Goal: Information Seeking & Learning: Compare options

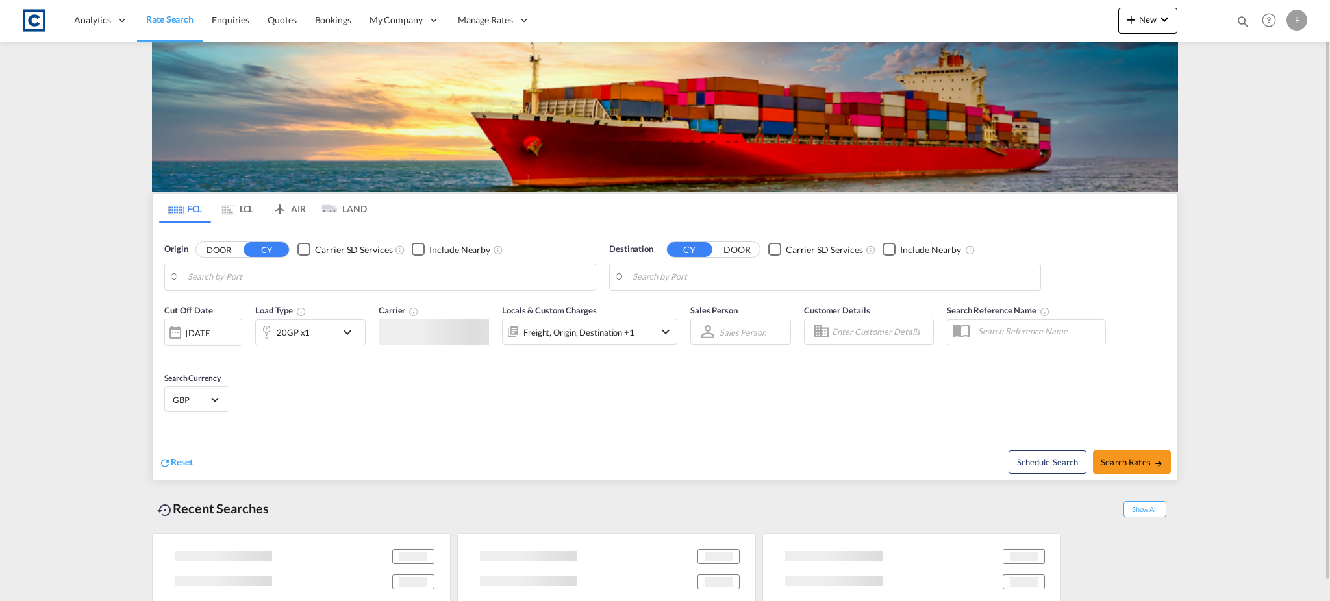
click at [1242, 24] on body "Analytics Reports Dashboard Rate Search Enquiries Quotes Bookings" at bounding box center [665, 300] width 1330 height 601
type input "GB-BH25, [GEOGRAPHIC_DATA]"
type input "[GEOGRAPHIC_DATA], [GEOGRAPHIC_DATA]"
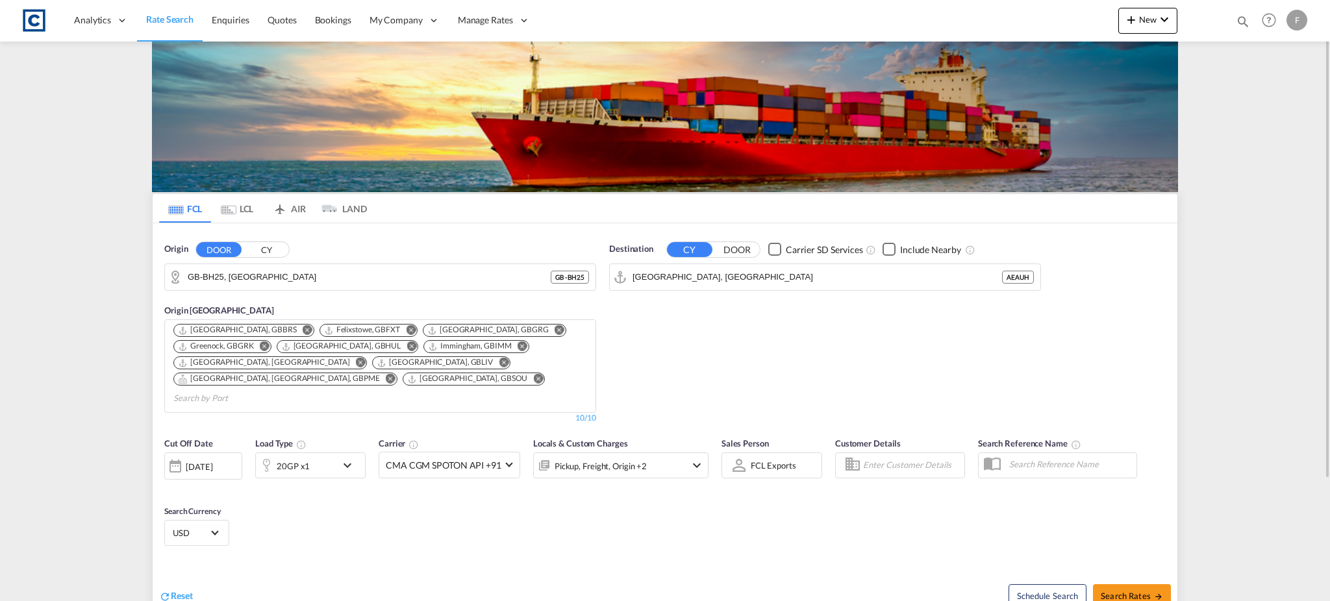
click at [1241, 18] on md-icon "icon-magnify" at bounding box center [1243, 21] width 14 height 14
click at [1043, 25] on select "Bookings Quotes Enquiries" at bounding box center [1036, 21] width 62 height 23
select select "Quotes"
click at [1005, 10] on select "Bookings Quotes Enquiries" at bounding box center [1036, 21] width 62 height 23
click at [1093, 19] on input at bounding box center [1145, 21] width 162 height 23
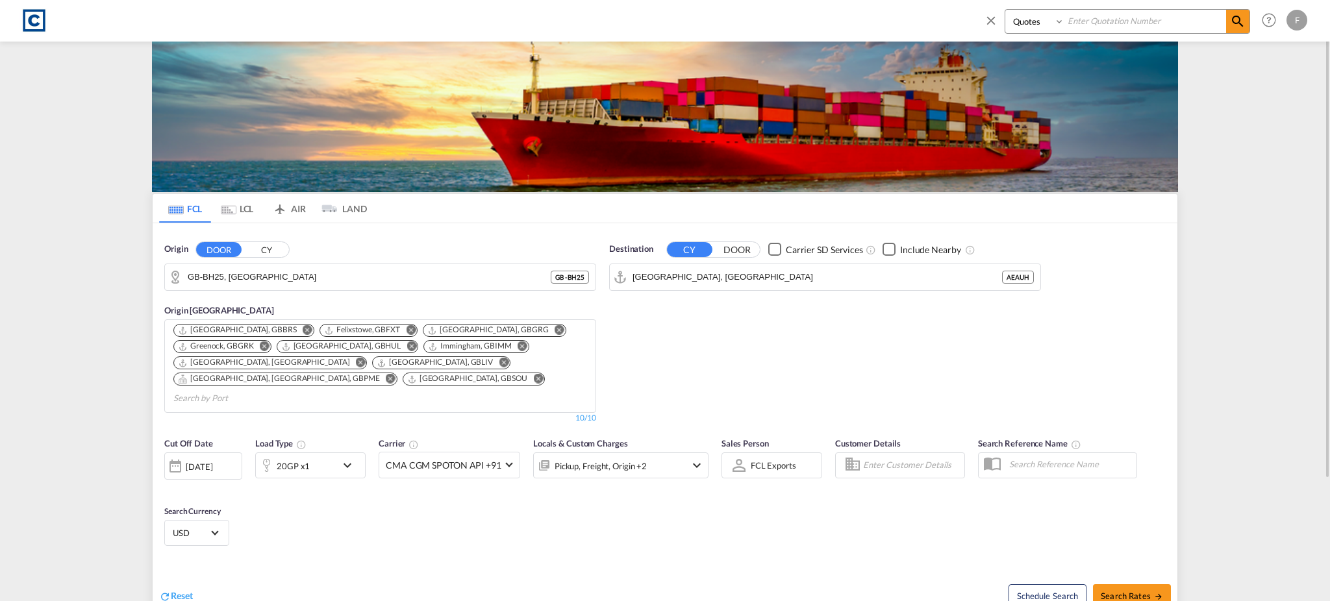
paste input "CAD000009273"
type input "CAD000009273"
click at [1231, 19] on md-icon "icon-magnify" at bounding box center [1238, 22] width 16 height 16
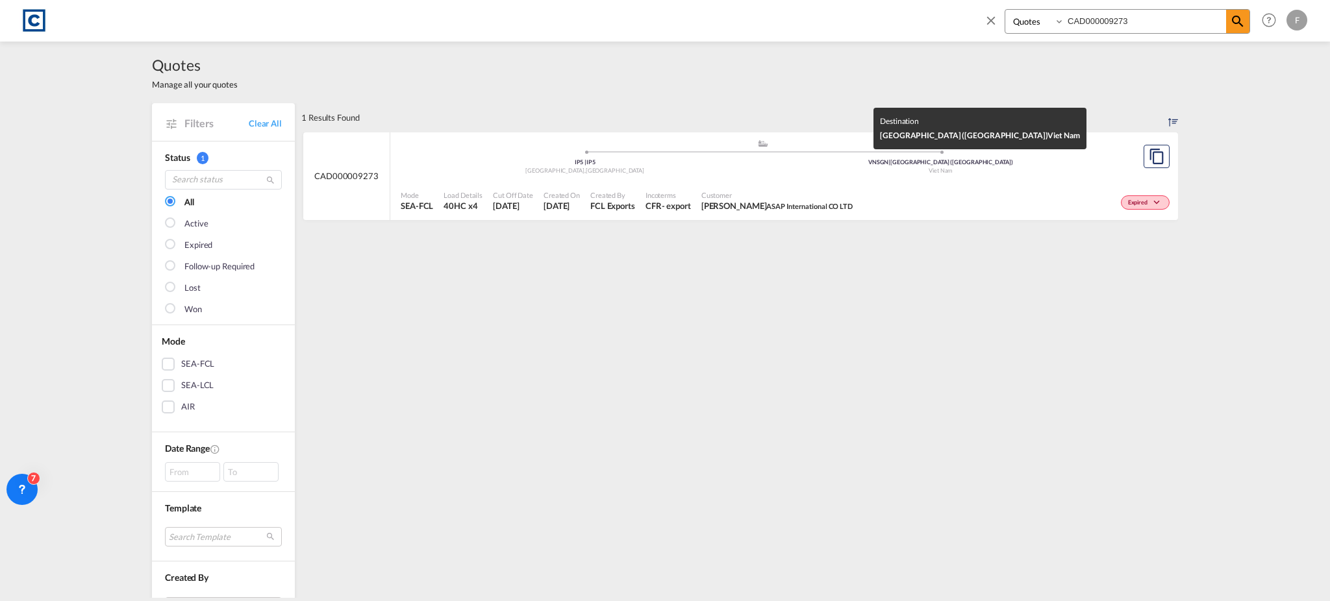
click at [815, 167] on div "Viet Nam" at bounding box center [941, 171] width 356 height 8
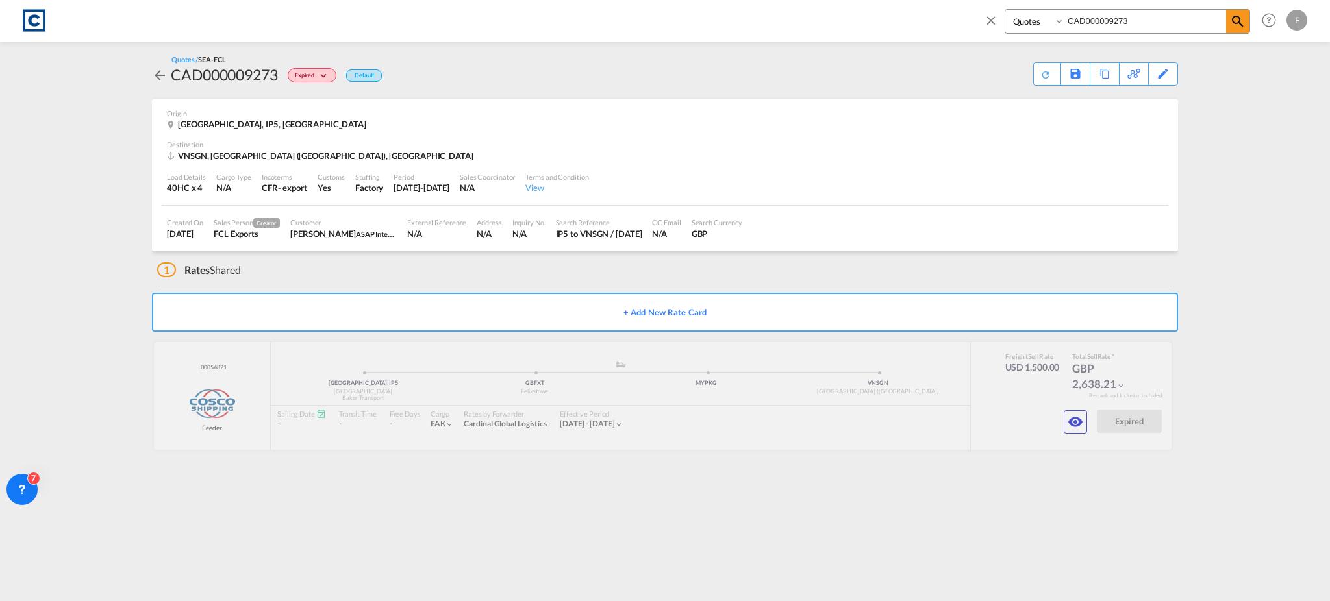
click at [156, 79] on md-icon "icon-arrow-left" at bounding box center [160, 76] width 16 height 16
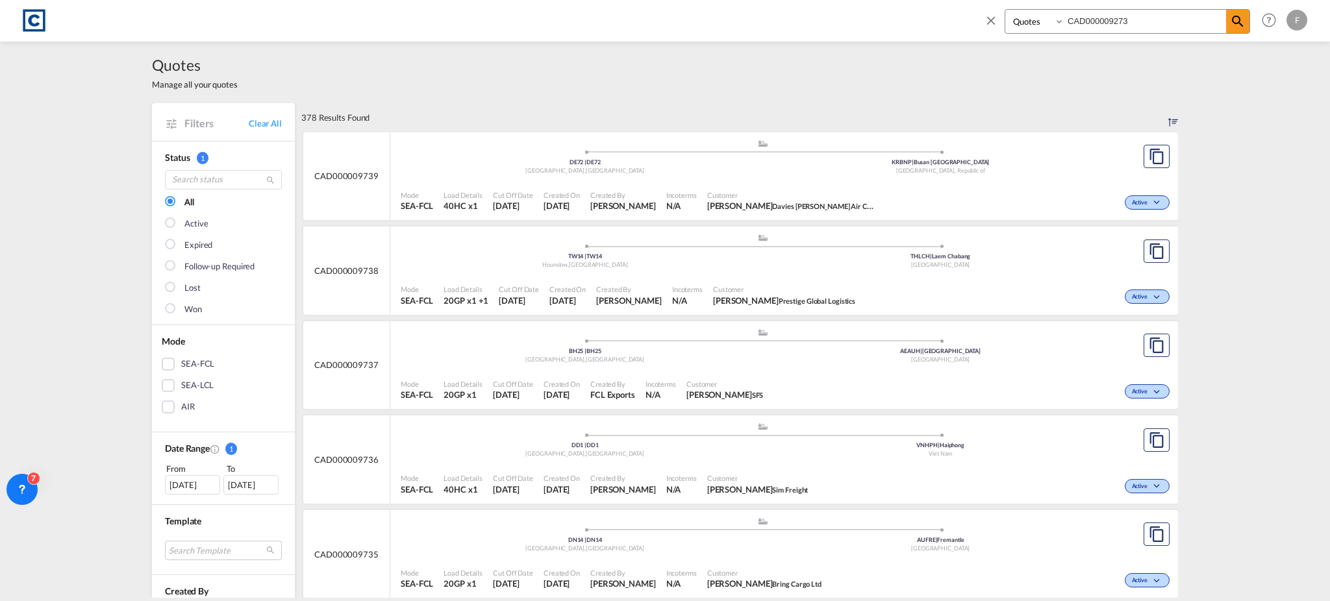
click at [39, 16] on img at bounding box center [33, 20] width 29 height 29
click at [990, 20] on md-icon "icon-close" at bounding box center [991, 20] width 14 height 14
click at [188, 19] on span "Rate Search" at bounding box center [169, 19] width 47 height 11
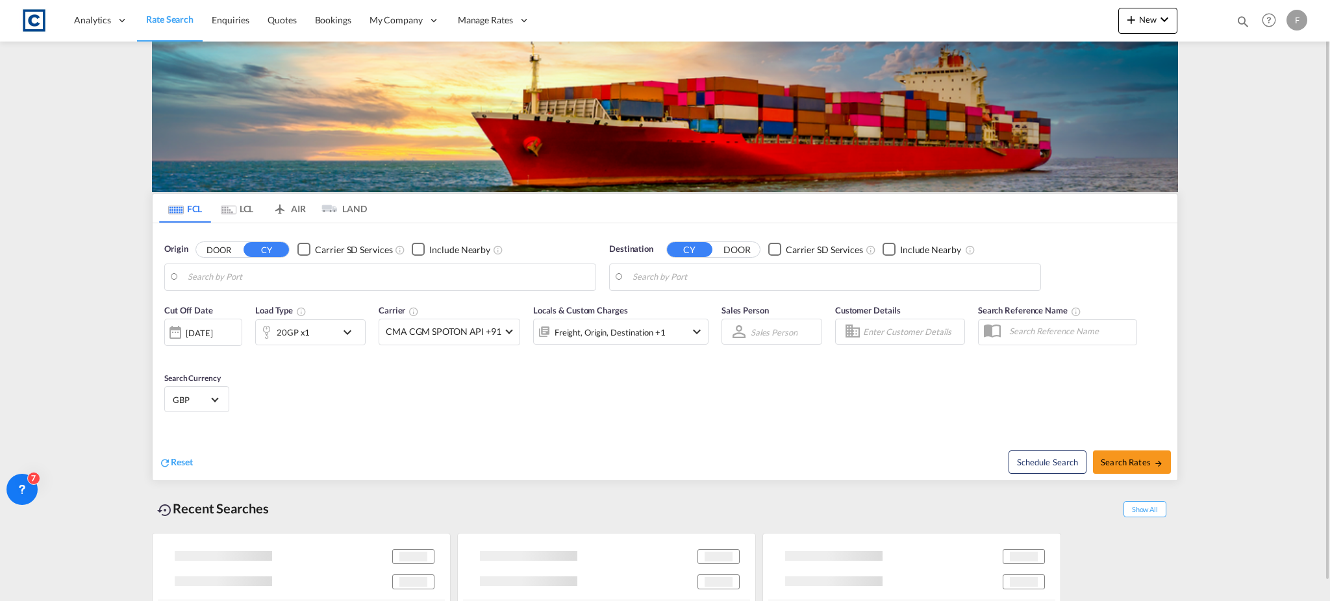
type input "GB-BH25, [GEOGRAPHIC_DATA]"
type input "[GEOGRAPHIC_DATA], [GEOGRAPHIC_DATA]"
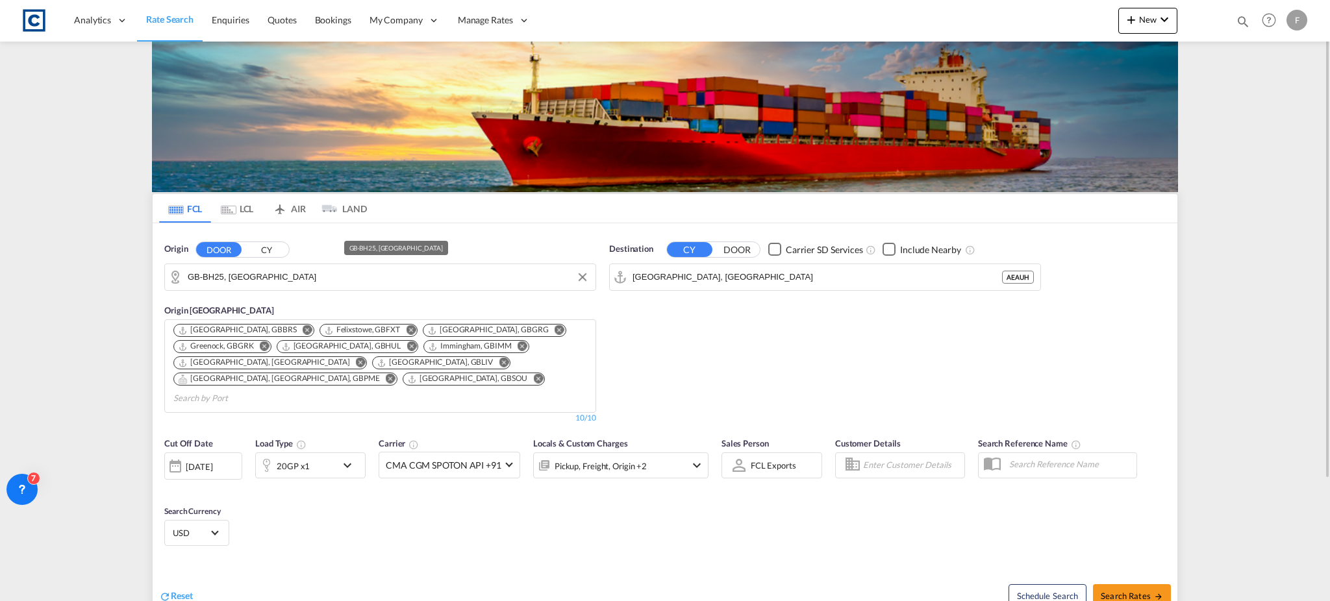
click at [367, 288] on md-autocomplete-wrap "GB-BH25, [GEOGRAPHIC_DATA]" at bounding box center [388, 281] width 401 height 26
click at [355, 282] on input "GB-BH25, [GEOGRAPHIC_DATA]" at bounding box center [388, 277] width 401 height 19
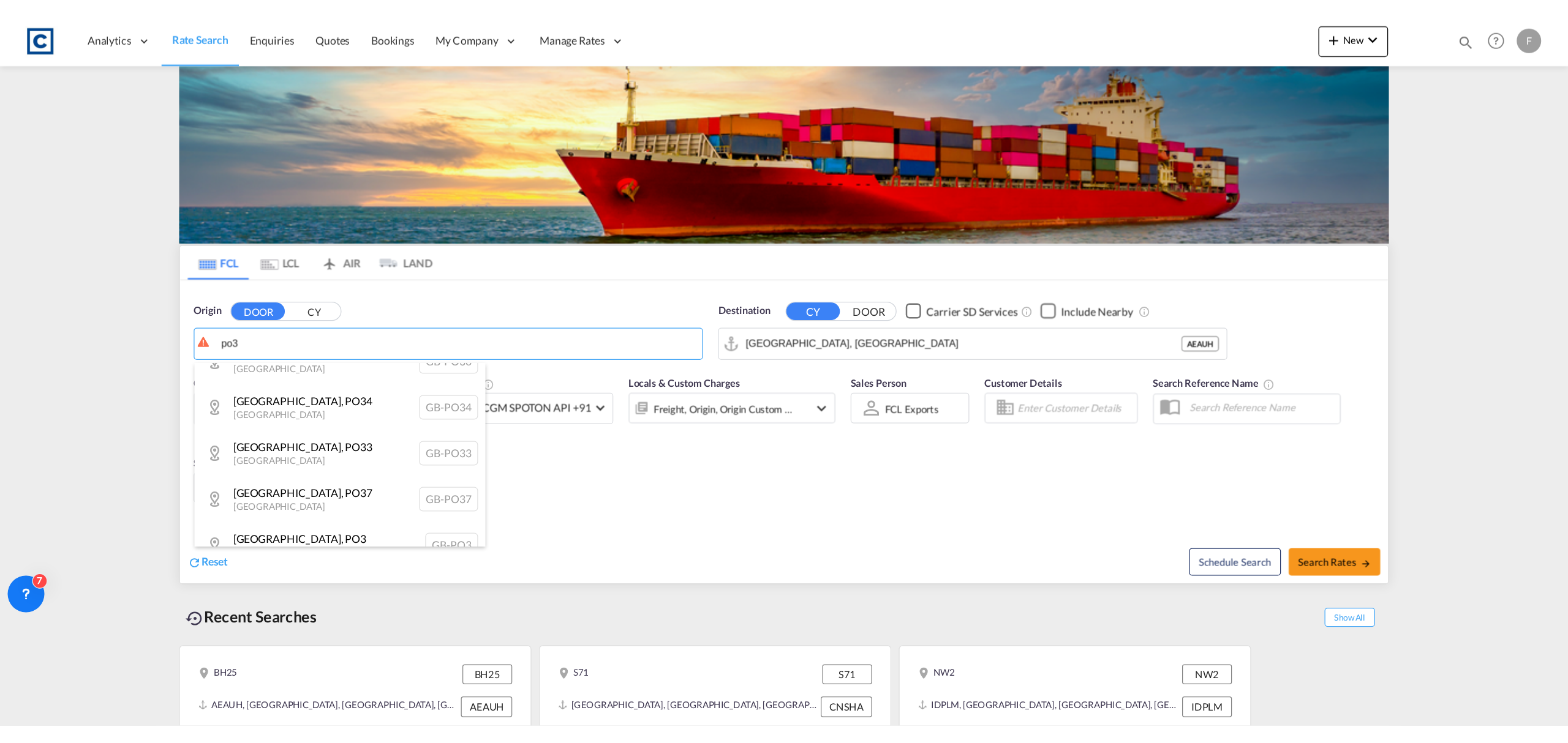
scroll to position [163, 0]
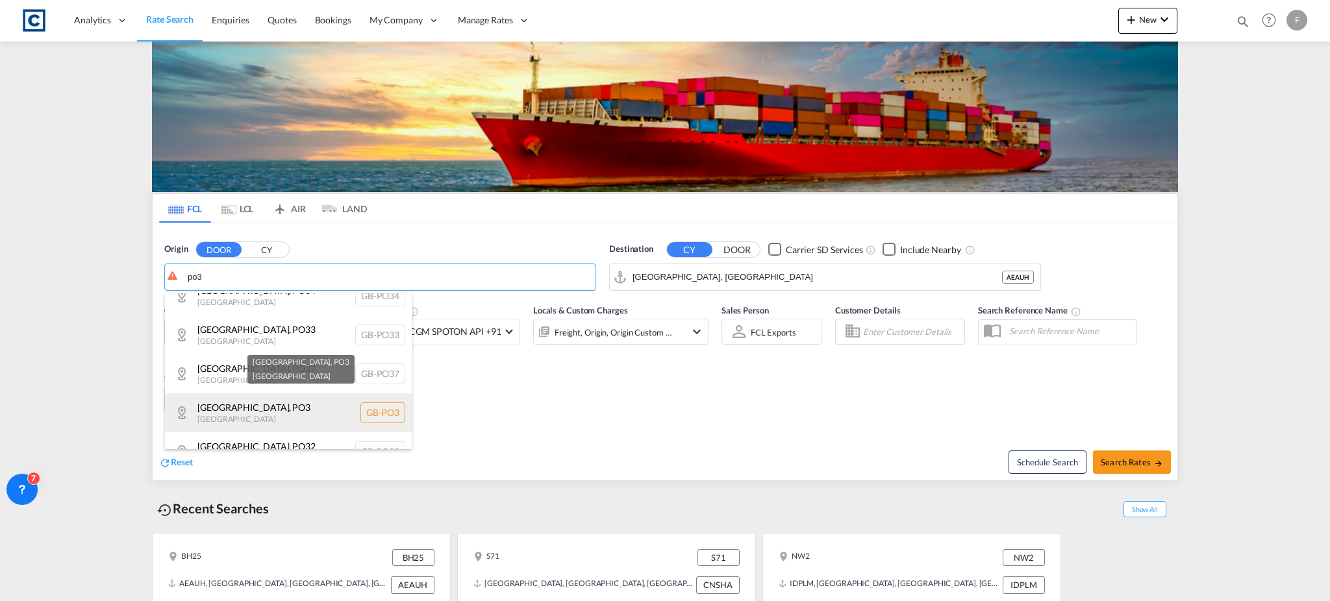
click at [336, 410] on div "[GEOGRAPHIC_DATA] , PO3 [GEOGRAPHIC_DATA] [GEOGRAPHIC_DATA]-PO3" at bounding box center [288, 412] width 247 height 39
type input "GB-PO3, [GEOGRAPHIC_DATA]"
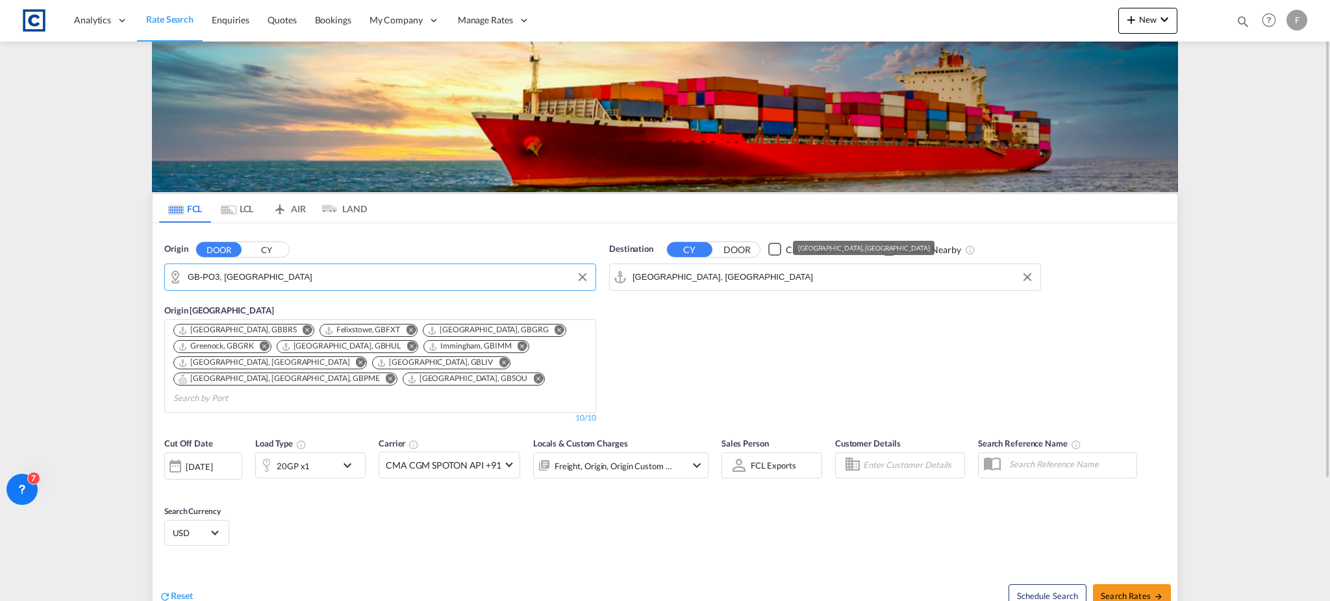
click at [690, 281] on input "[GEOGRAPHIC_DATA], [GEOGRAPHIC_DATA]" at bounding box center [832, 277] width 401 height 19
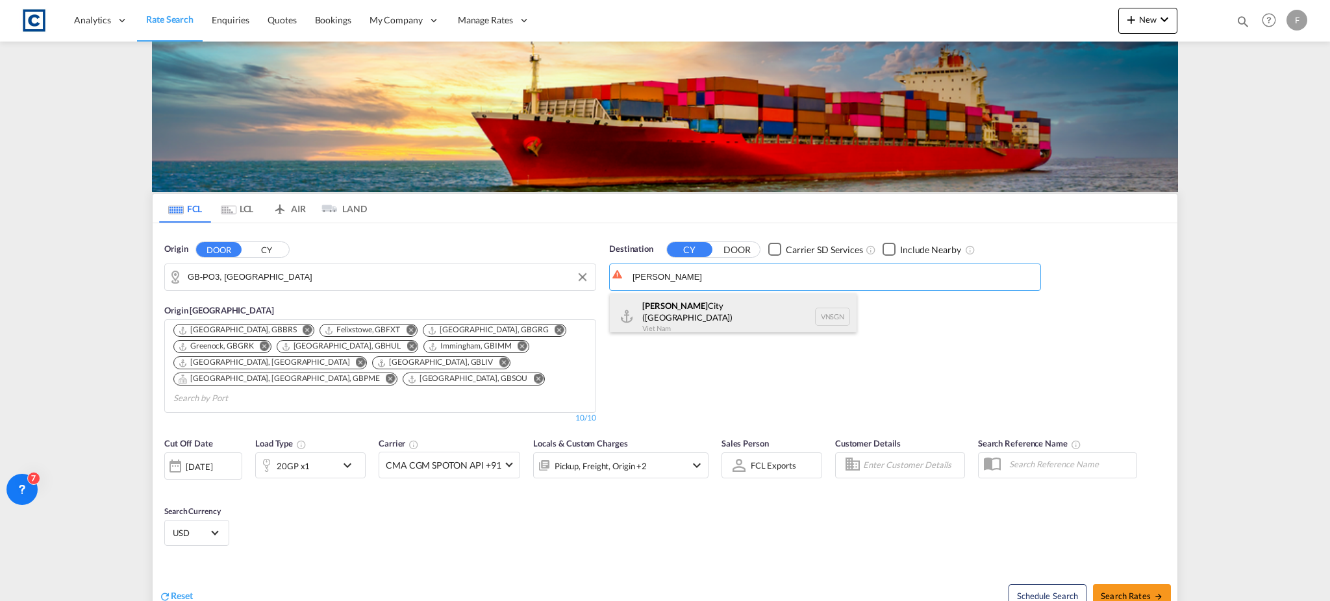
click at [703, 318] on div "[GEOGRAPHIC_DATA] ([GEOGRAPHIC_DATA]) [GEOGRAPHIC_DATA] VNSGN" at bounding box center [733, 316] width 247 height 47
type input "Ho Chi Minh City ([GEOGRAPHIC_DATA]), VNSGN"
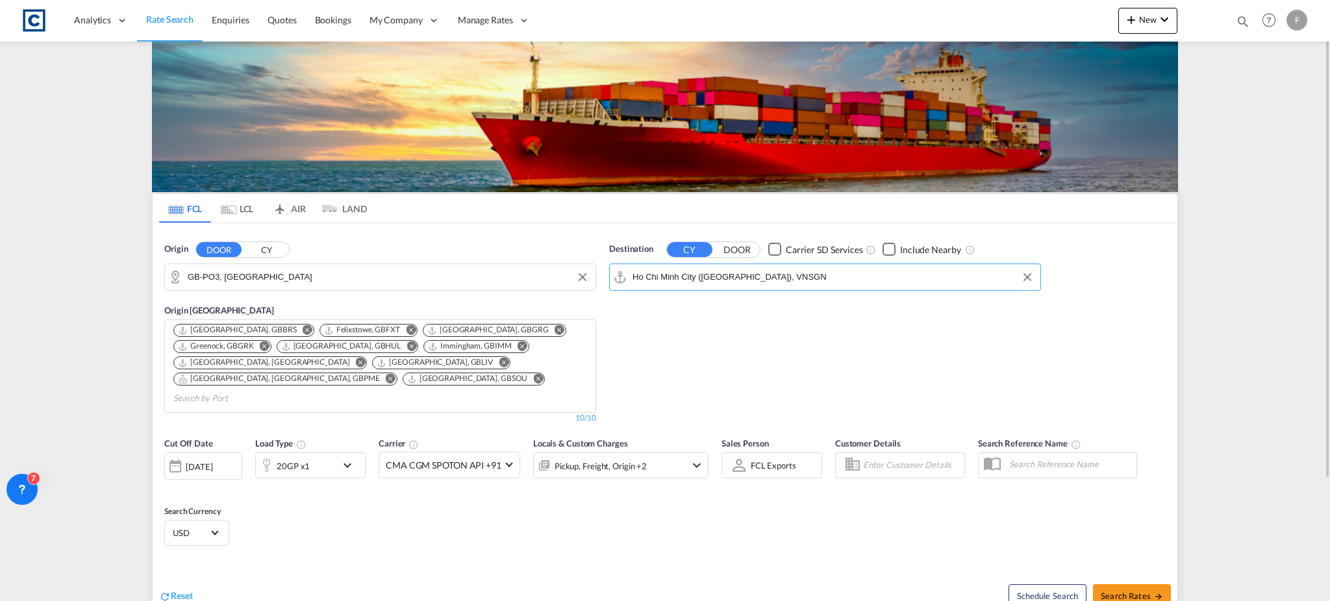
click at [312, 453] on div "20GP x1" at bounding box center [296, 466] width 81 height 26
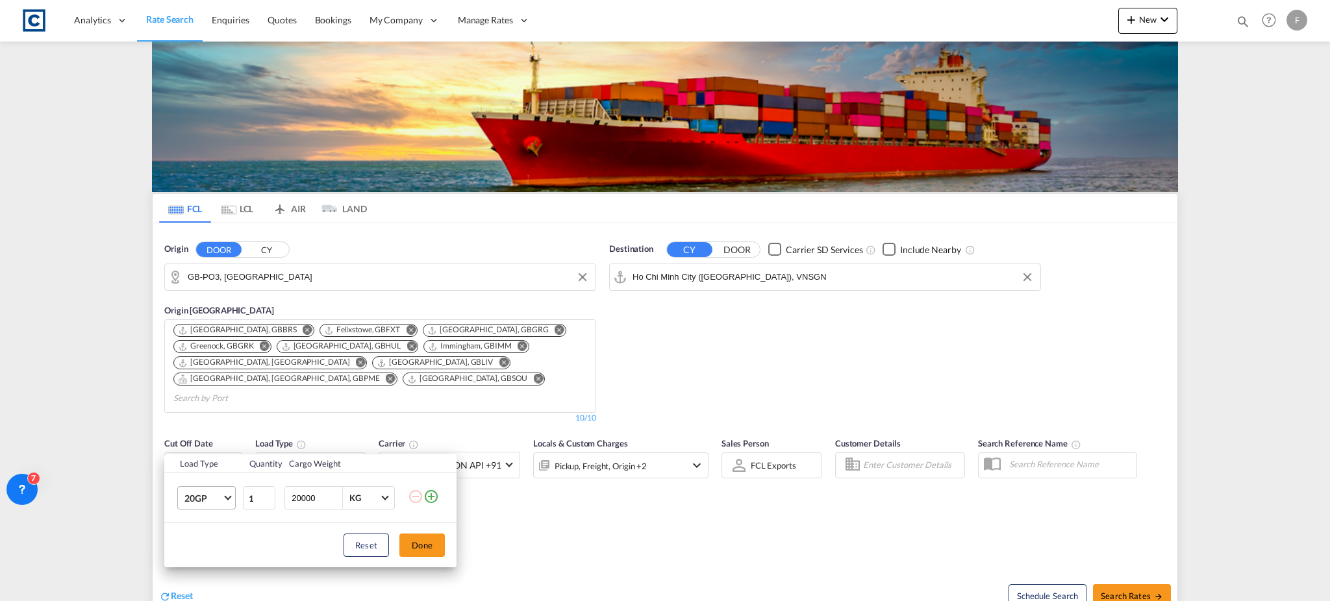
click at [208, 497] on span "20GP" at bounding box center [203, 498] width 38 height 13
click at [210, 514] on md-option "40HC" at bounding box center [218, 507] width 88 height 31
click at [438, 549] on button "Done" at bounding box center [421, 545] width 45 height 23
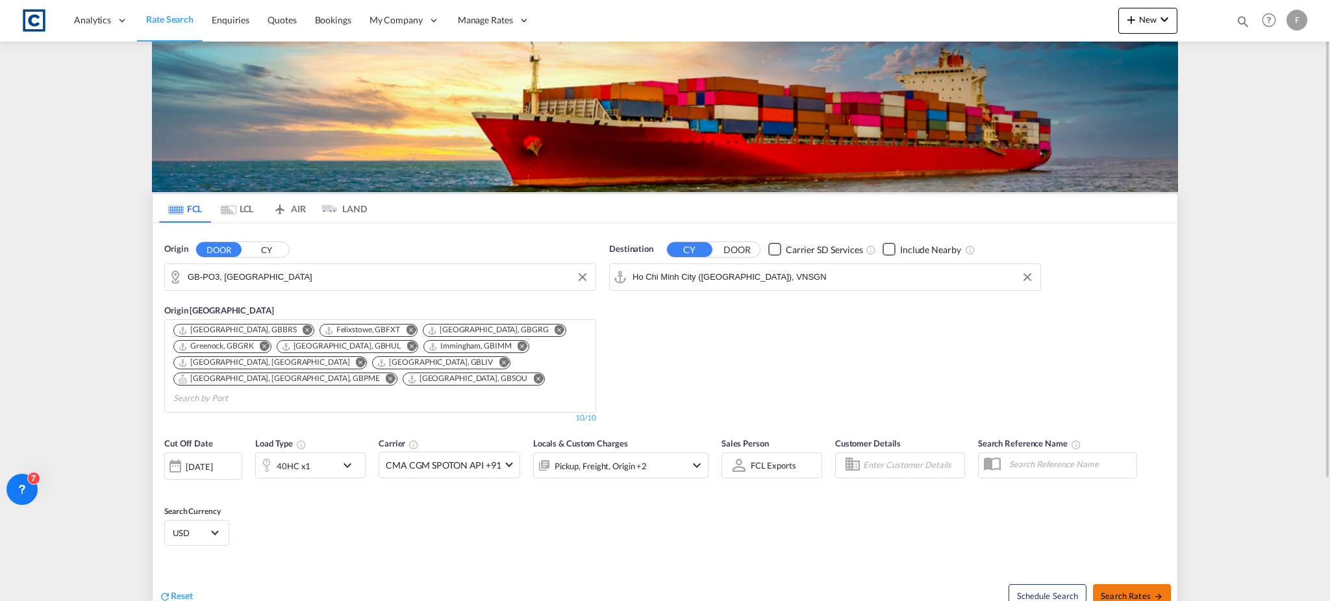
click at [1138, 591] on span "Search Rates" at bounding box center [1132, 596] width 62 height 10
type input "PO3 to VNSGN / [DATE]"
